Goal: Browse casually

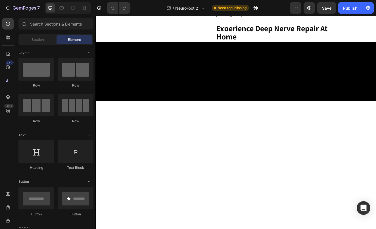
scroll to position [576, 0]
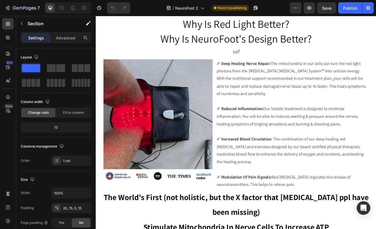
scroll to position [780, 0]
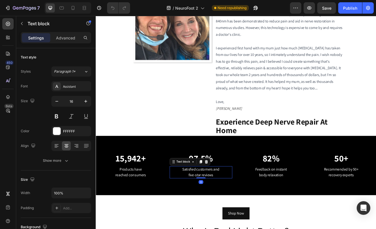
click at [220, 199] on p "Satisfied customers and five-star reviews" at bounding box center [223, 206] width 75 height 14
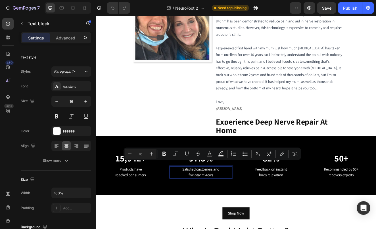
click at [230, 199] on p "Satisfied customers and five-star reviews" at bounding box center [223, 206] width 75 height 14
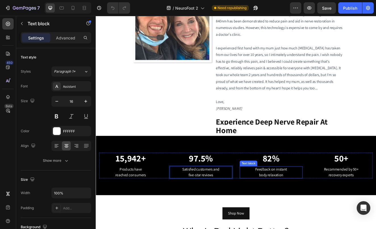
click at [290, 199] on p "Feedback on instant body relaxation" at bounding box center [308, 206] width 75 height 14
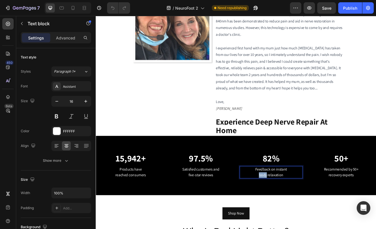
click at [290, 199] on p "Feedback on instant body relaxation" at bounding box center [308, 206] width 75 height 14
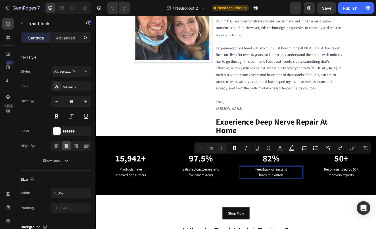
click at [335, 202] on div "15,942+ Heading Products have reached consumers Text block 97.5% Heading Satisf…" at bounding box center [266, 198] width 341 height 72
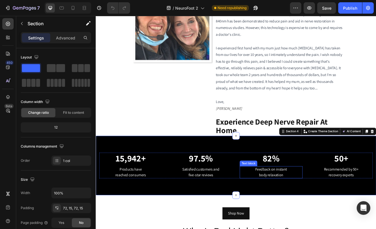
click at [329, 199] on p "Feedback on instant body relaxation" at bounding box center [308, 206] width 75 height 14
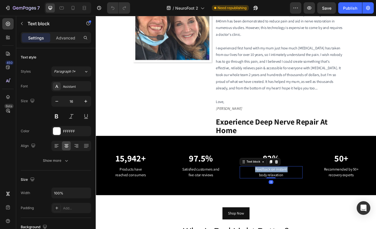
click at [329, 199] on p "Feedback on instant body relaxation" at bounding box center [308, 206] width 75 height 14
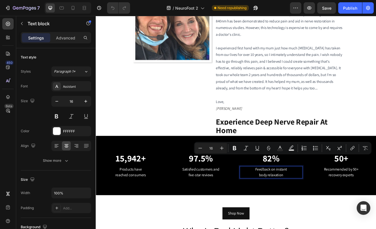
click at [319, 199] on p "Feedback on instant body relaxation" at bounding box center [308, 206] width 75 height 14
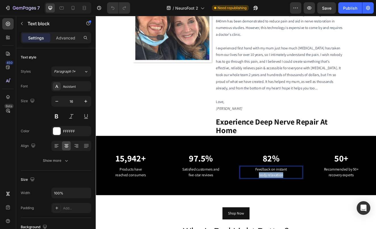
drag, startPoint x: 292, startPoint y: 197, endPoint x: 321, endPoint y: 197, distance: 29.2
click at [321, 199] on p "Feedback on instant body relaxation" at bounding box center [308, 206] width 75 height 14
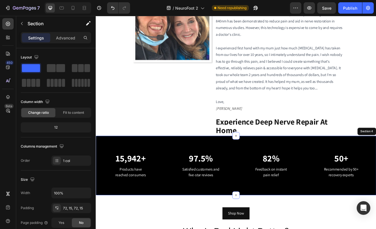
click at [335, 213] on div "15,942+ Heading Products have reached consumers Text block 97.5% Heading Satisf…" at bounding box center [266, 198] width 341 height 72
